Goal: Transaction & Acquisition: Download file/media

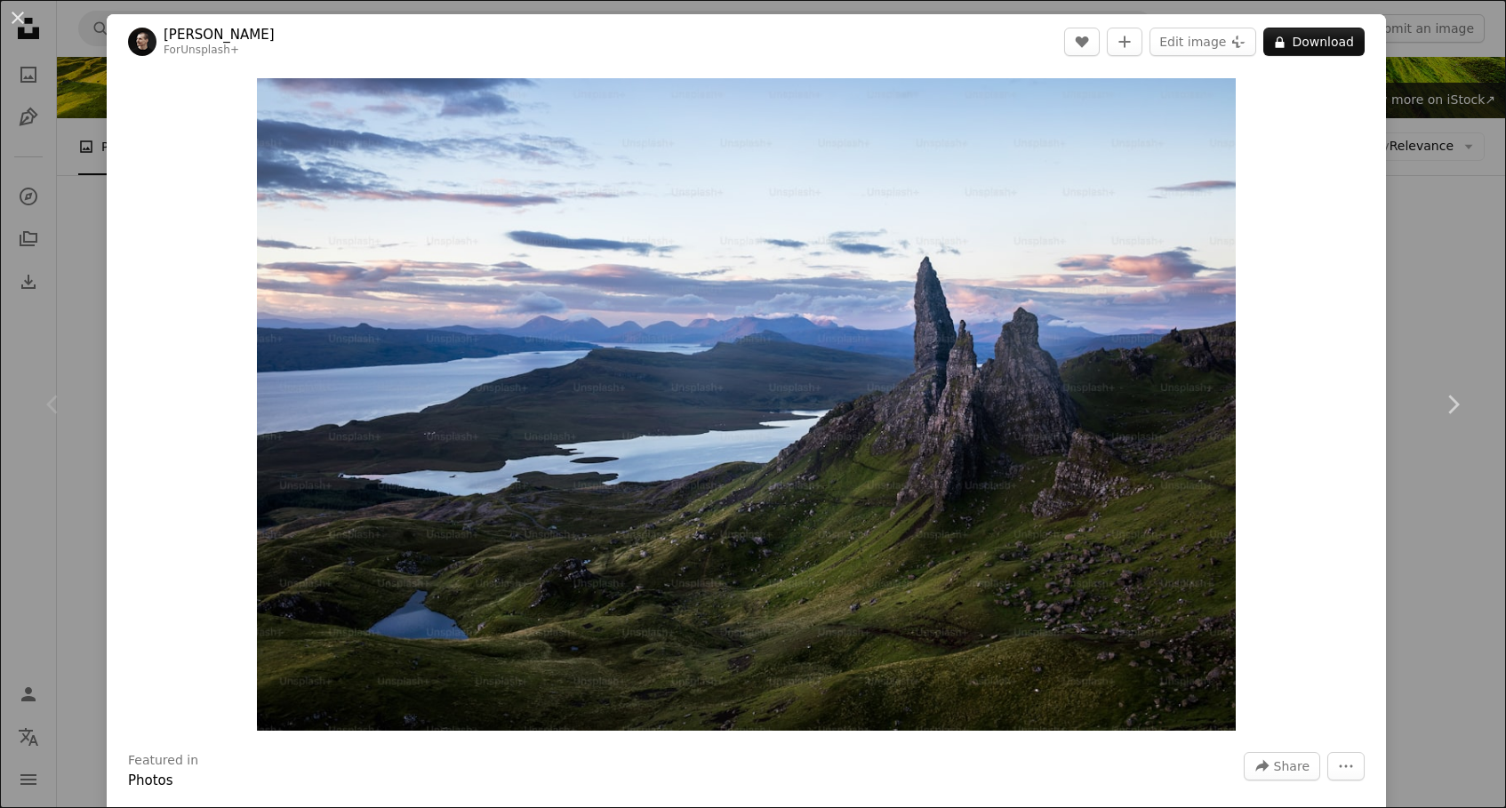
scroll to position [131, 0]
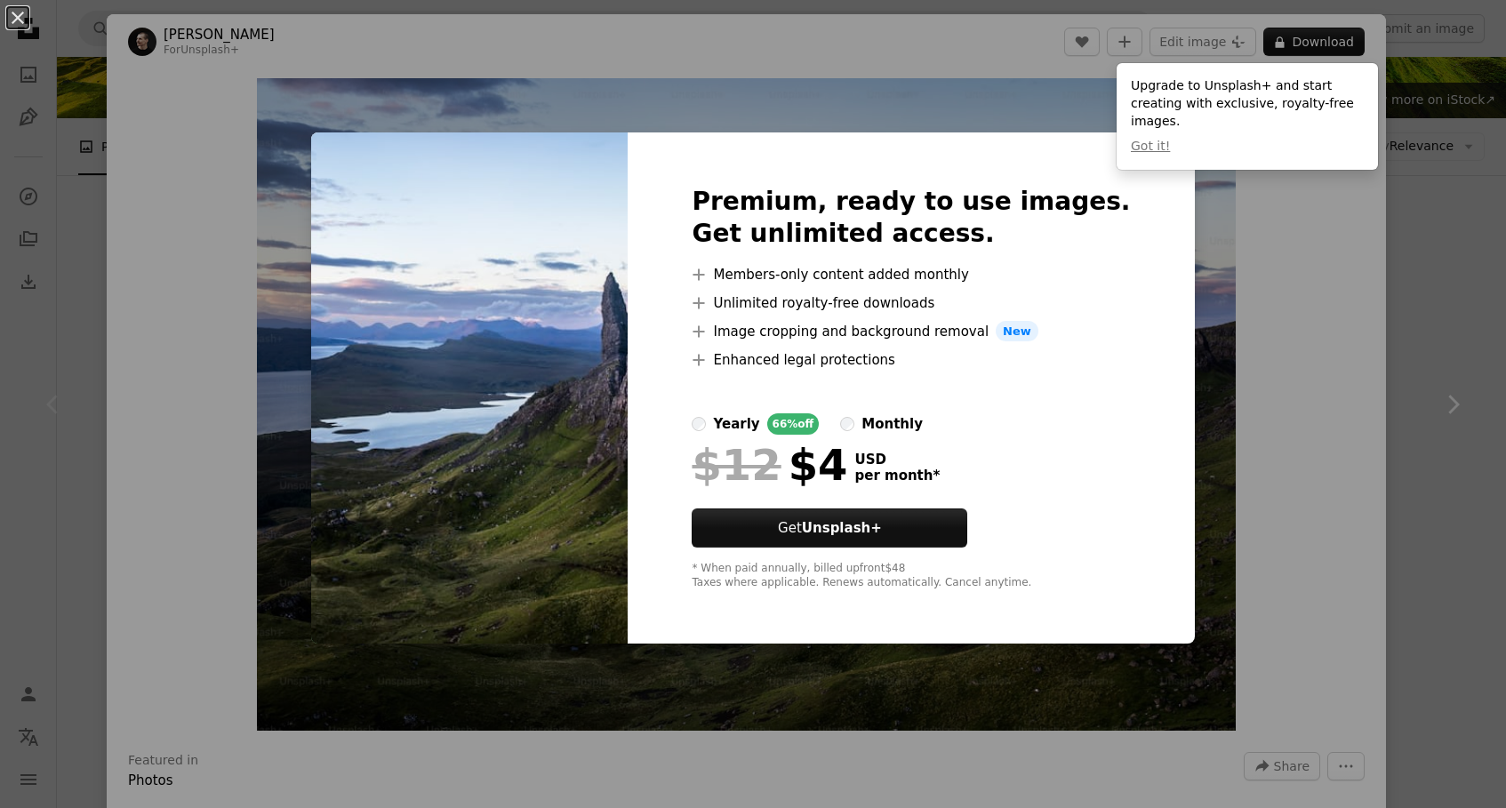
click at [1257, 397] on div "An X shape Premium, ready to use images. Get unlimited access. A plus sign Memb…" at bounding box center [753, 404] width 1506 height 808
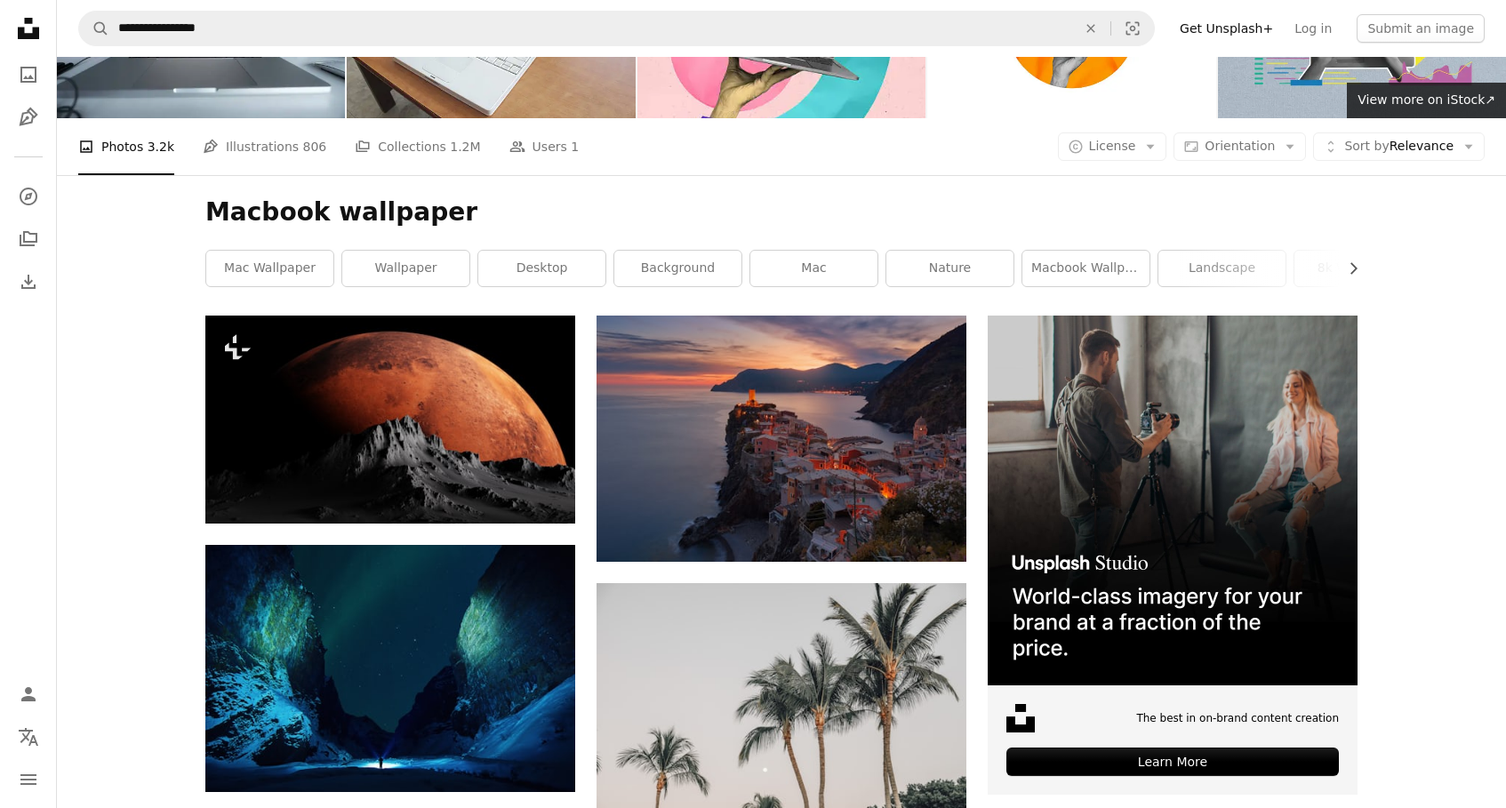
scroll to position [5406, 0]
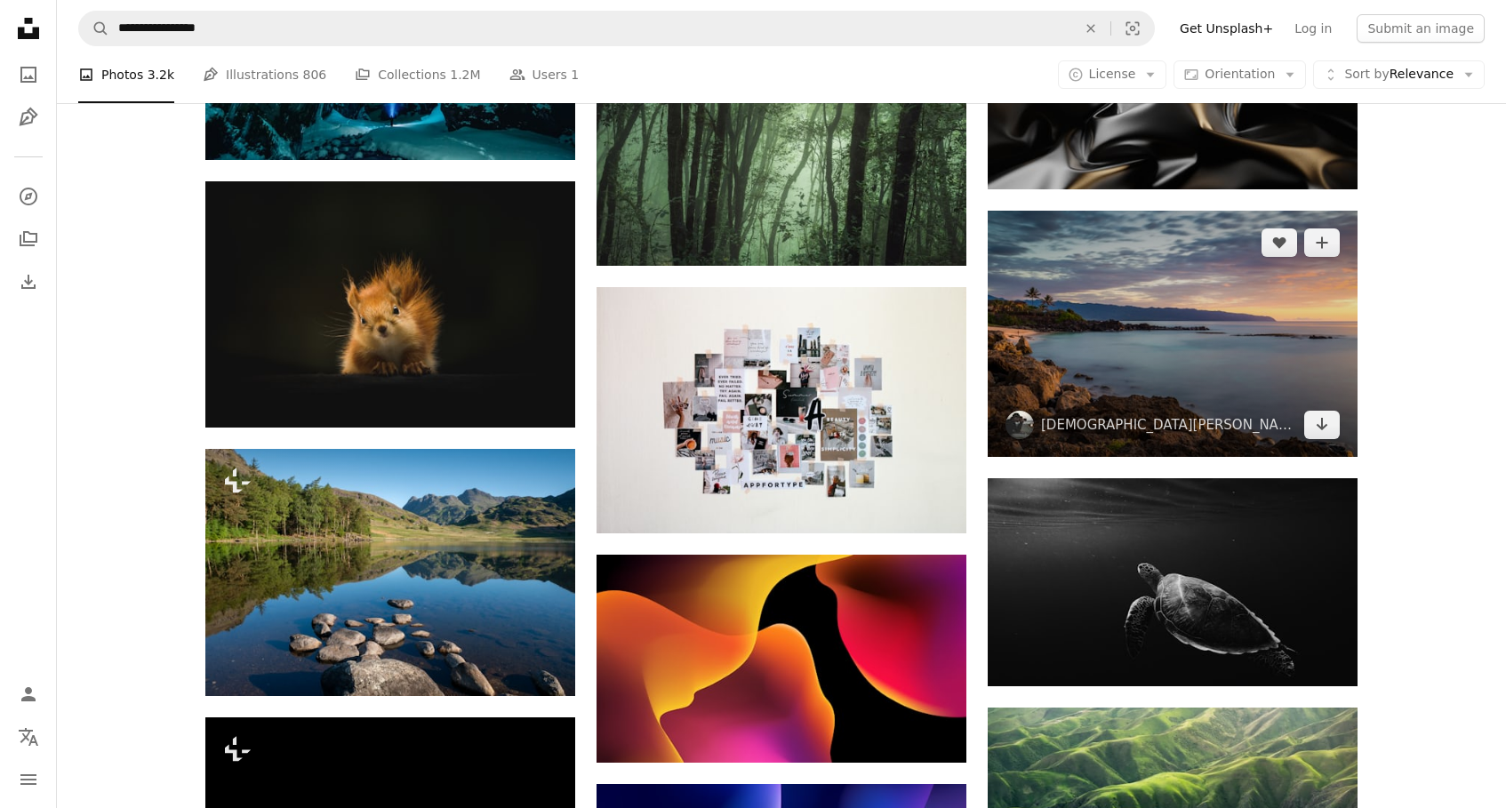
click at [1216, 305] on img at bounding box center [1172, 334] width 370 height 246
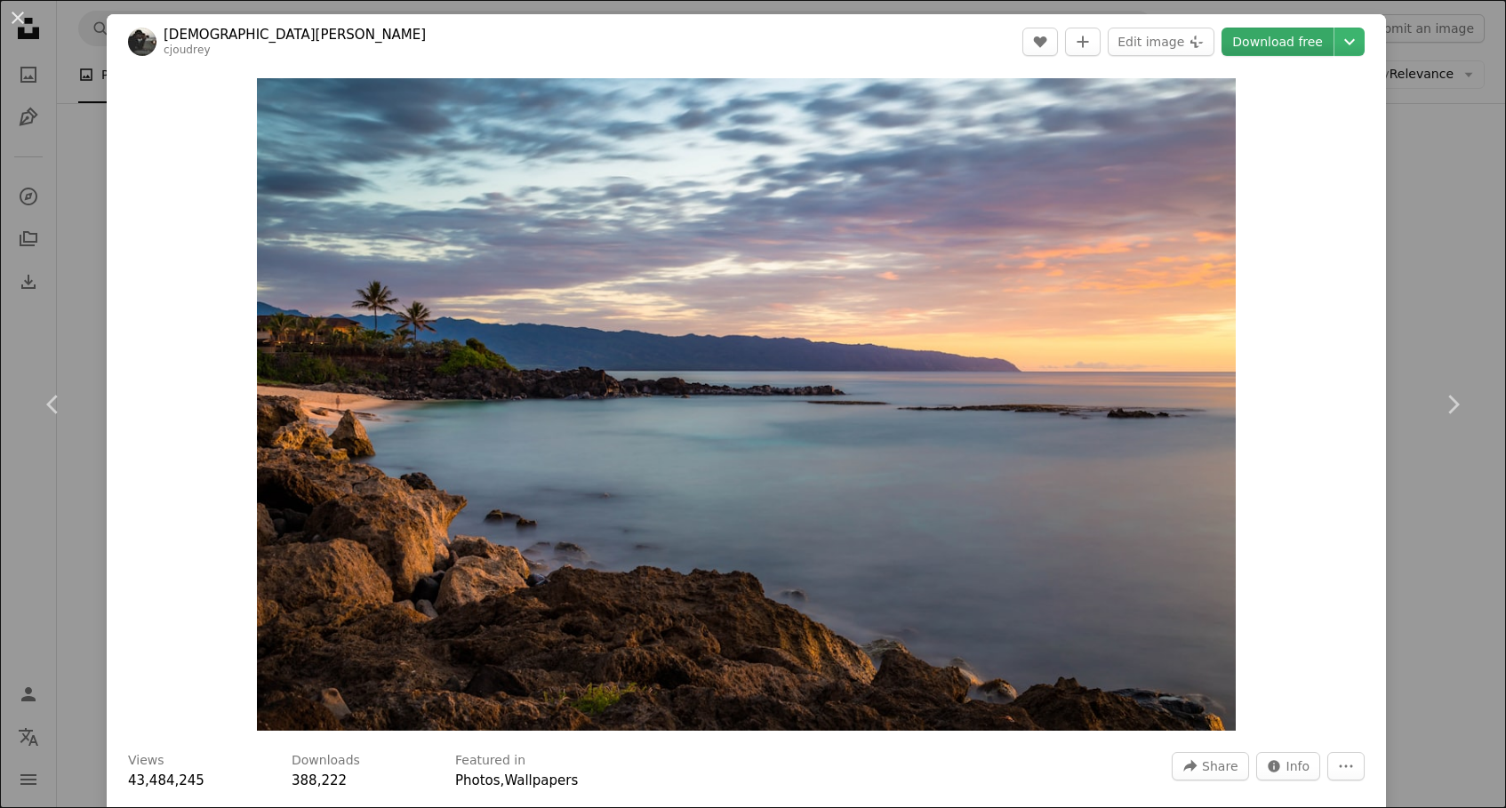
click at [1312, 44] on link "Download free" at bounding box center [1277, 42] width 112 height 28
